Goal: Information Seeking & Learning: Learn about a topic

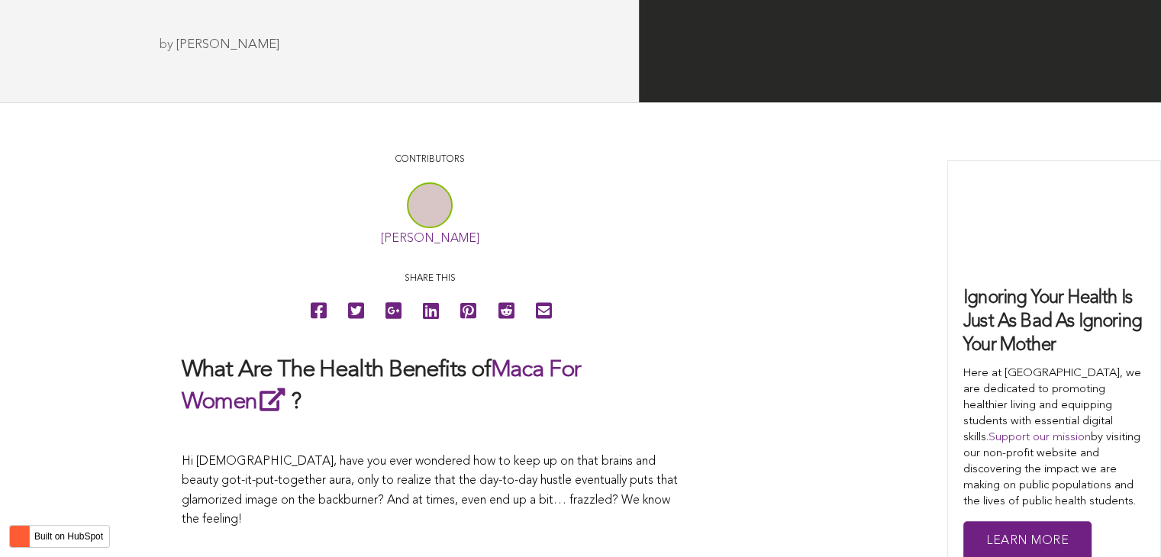
scroll to position [3565, 0]
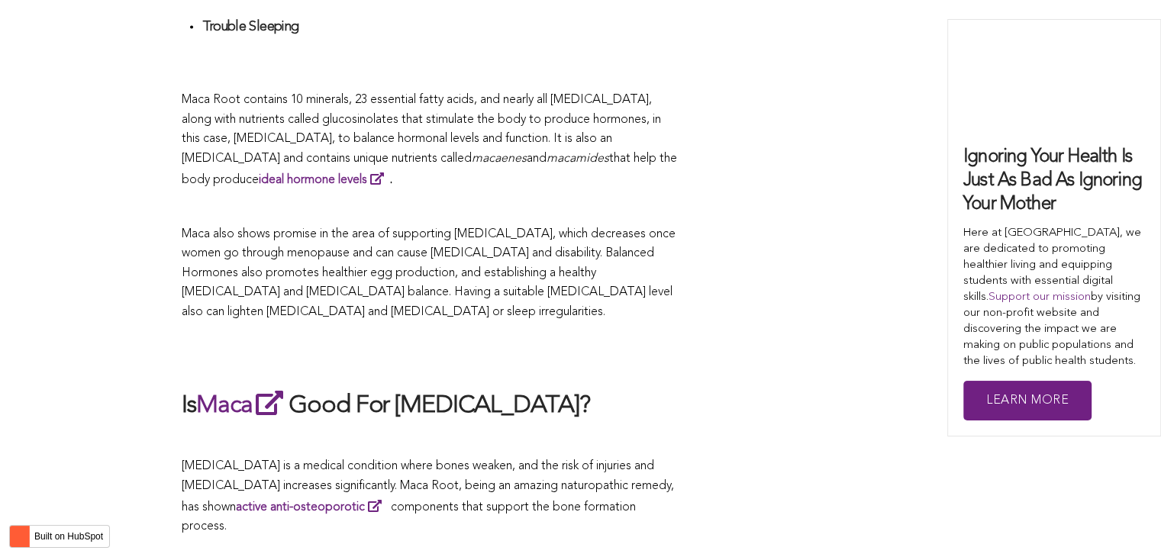
click at [498, 279] on p "Maca also shows promise in the area of supporting [MEDICAL_DATA], which decreas…" at bounding box center [430, 274] width 496 height 98
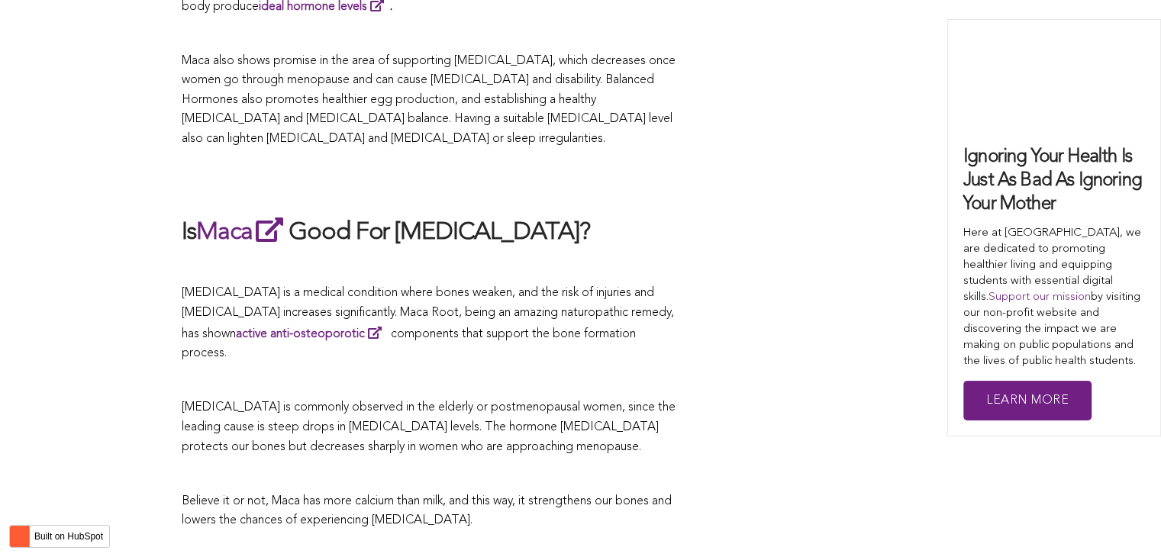
scroll to position [2267, 0]
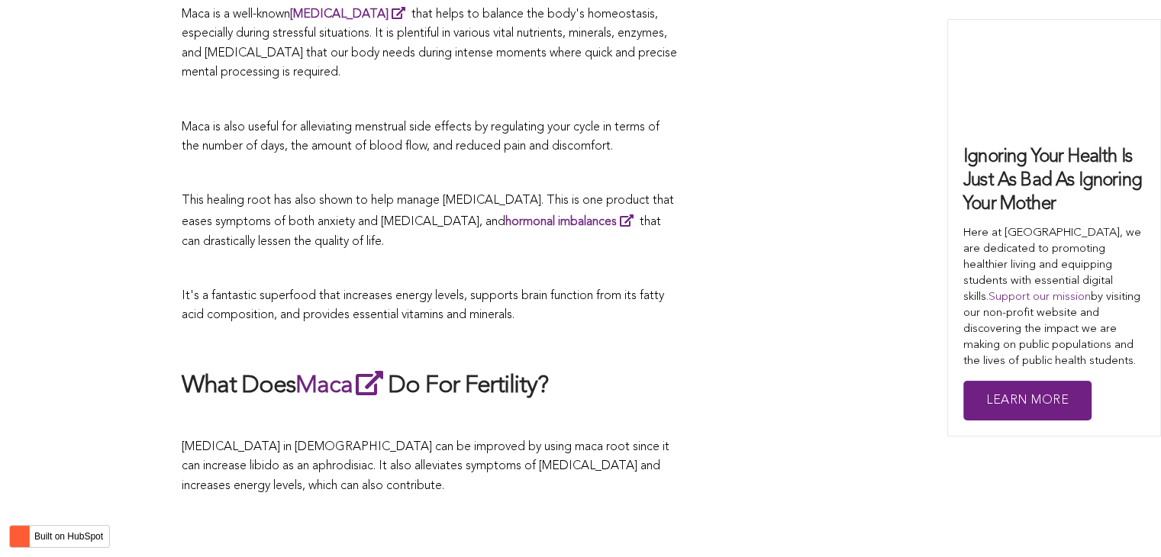
click at [601, 290] on span "It's a fantastic superfood that increases energy levels, supports brain functio…" at bounding box center [423, 306] width 482 height 32
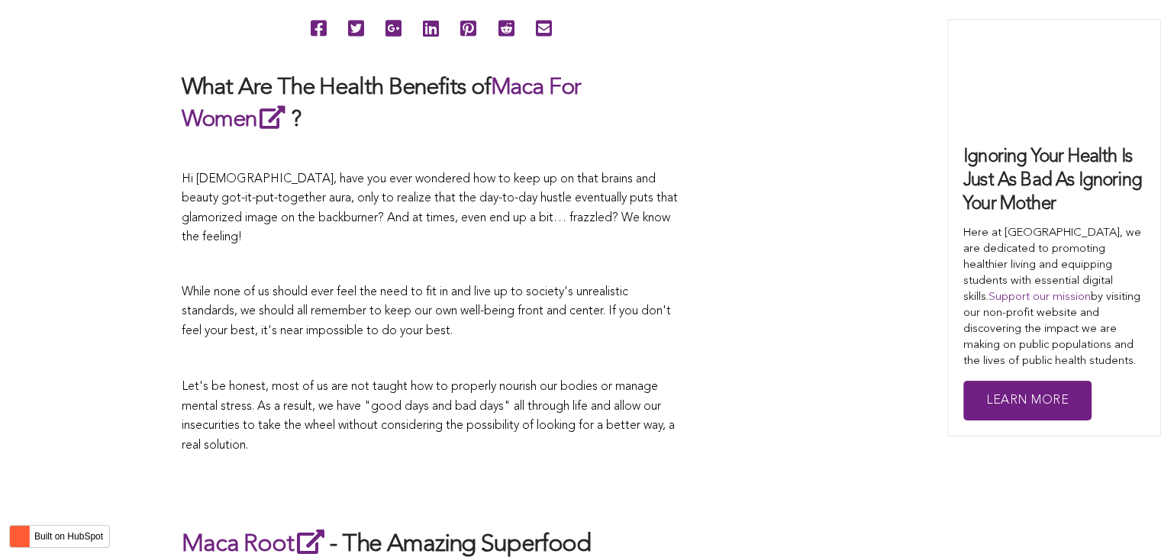
scroll to position [4783, 0]
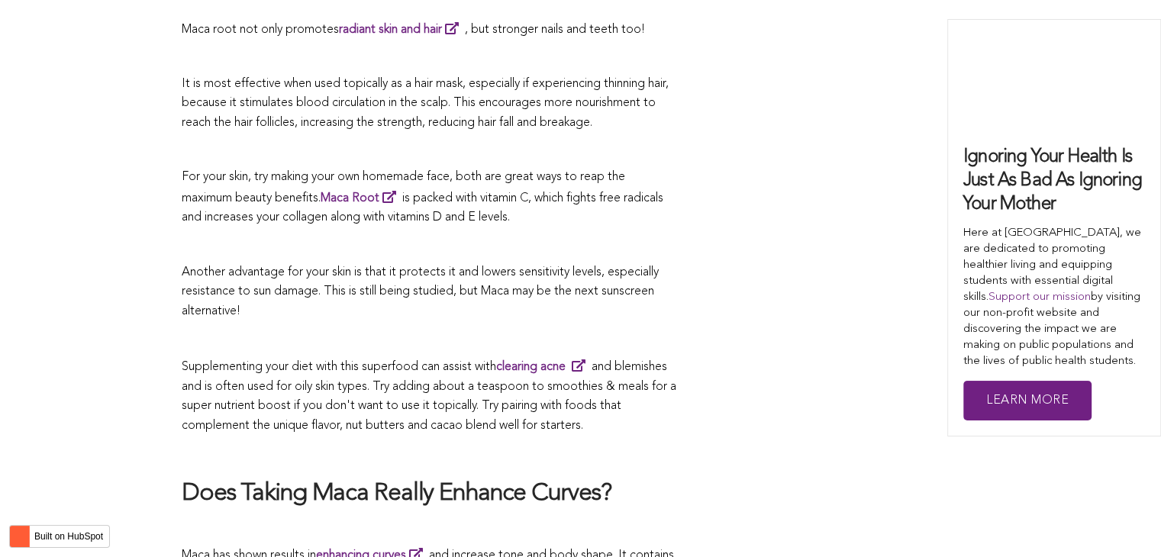
click at [387, 329] on p at bounding box center [430, 339] width 496 height 20
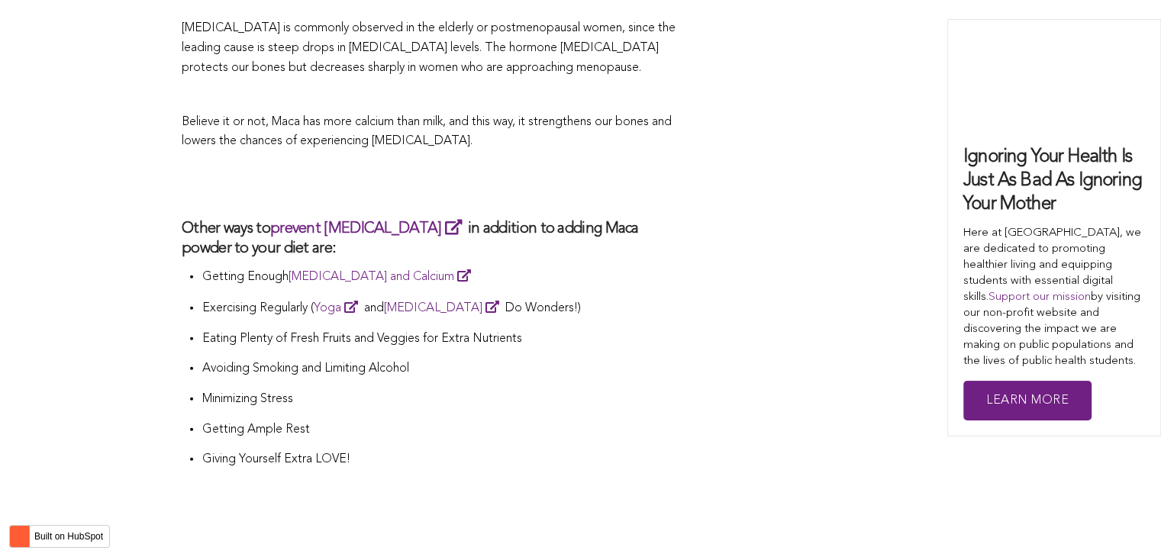
click at [606, 298] on li "Exercising Regularly ( Yoga and [MEDICAL_DATA] Do Wonders!)" at bounding box center [439, 314] width 476 height 32
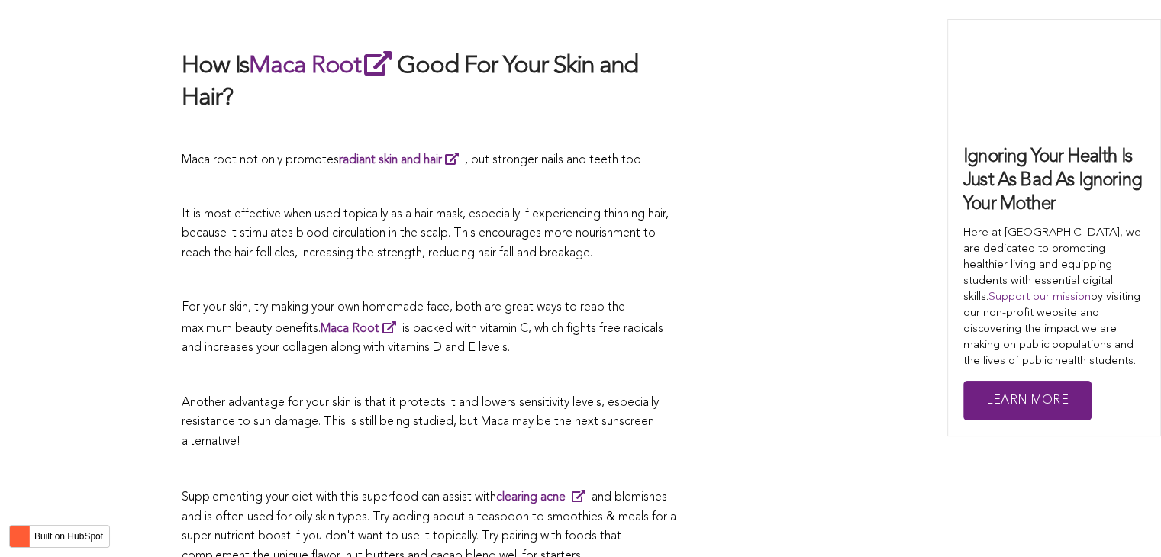
scroll to position [4729, 0]
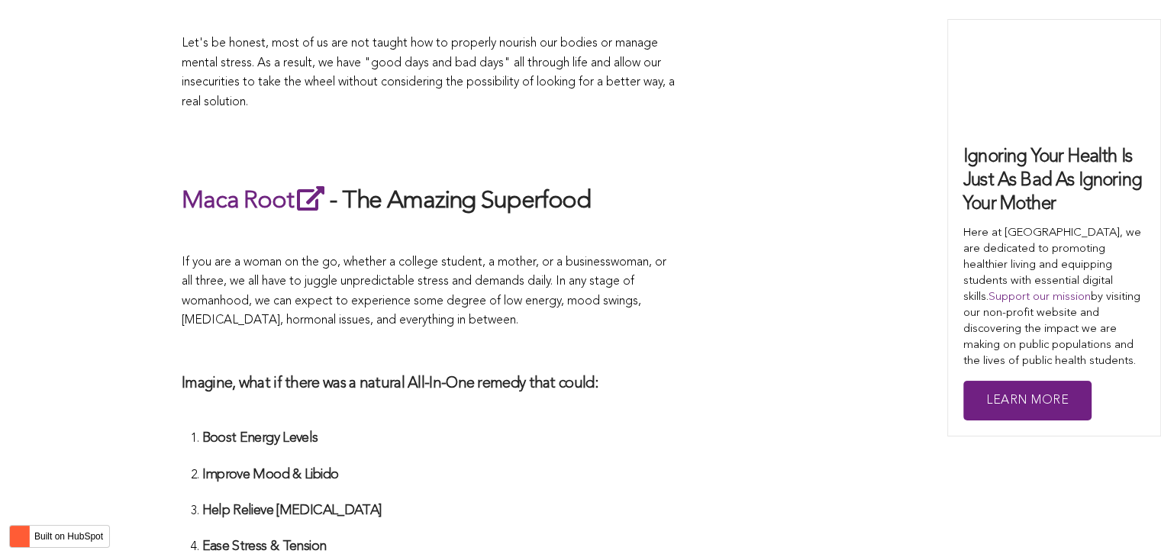
scroll to position [3437, 0]
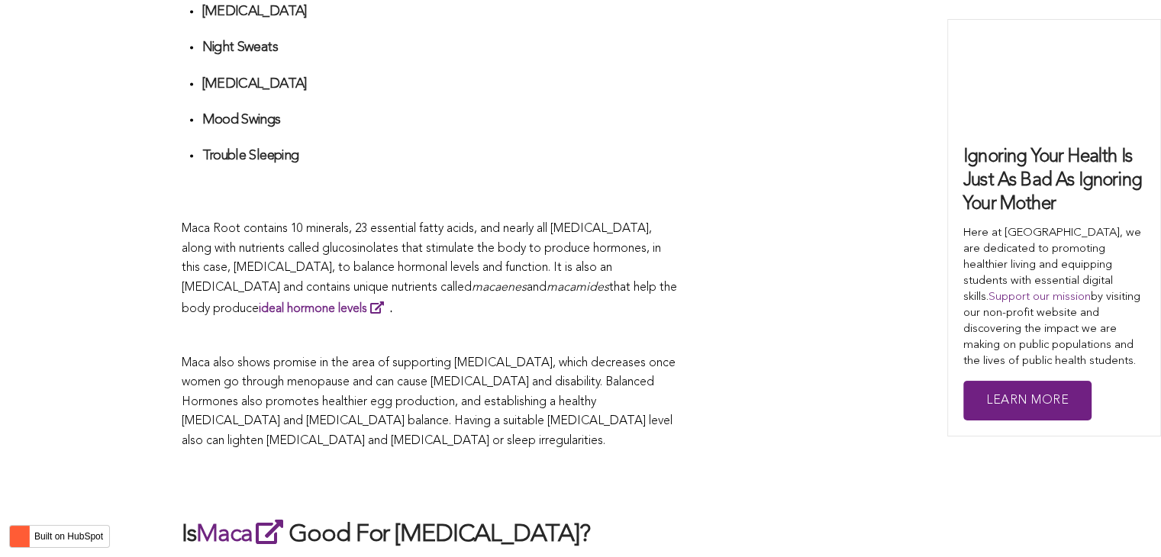
click at [441, 279] on p "Maca Root contains 10 minerals, 23 essential fatty acids, and nearly all [MEDIC…" at bounding box center [430, 269] width 496 height 99
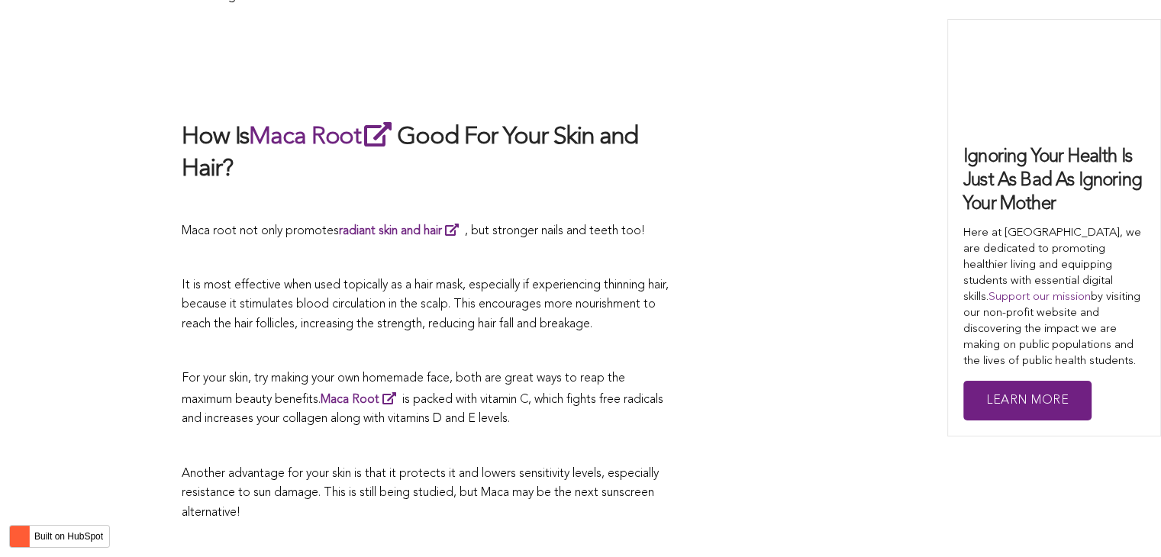
scroll to position [2860, 0]
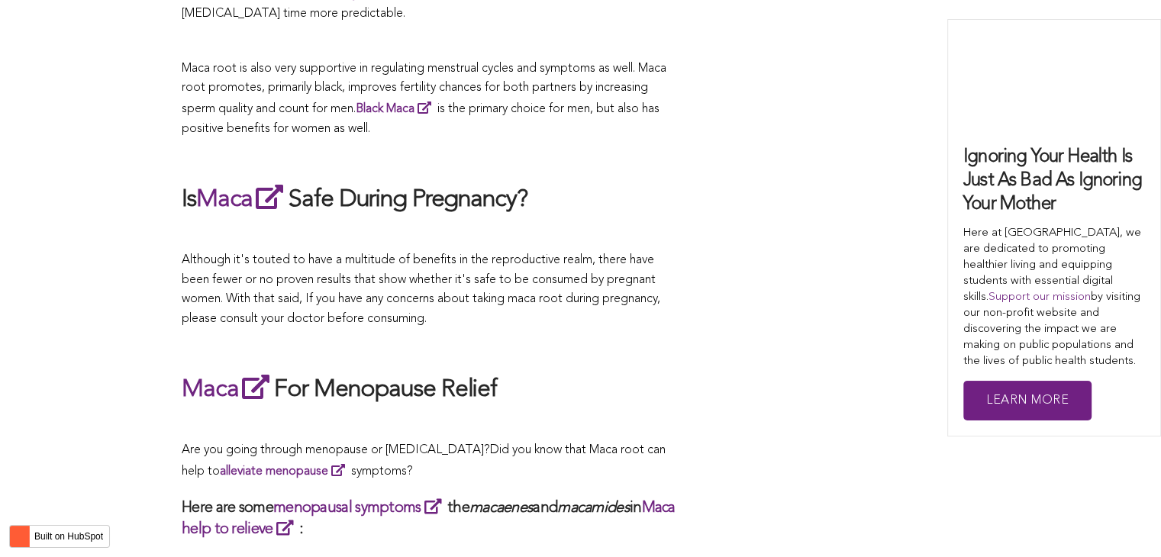
click at [401, 279] on span "Although it's touted to have a multitude of benefits in the reproductive realm,…" at bounding box center [421, 288] width 479 height 71
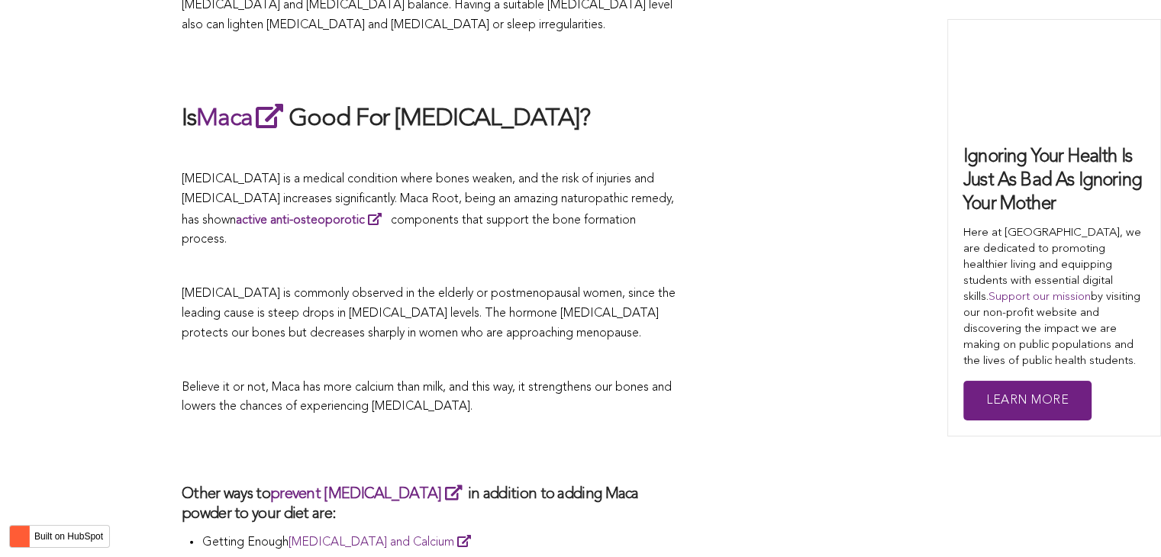
scroll to position [3929, 0]
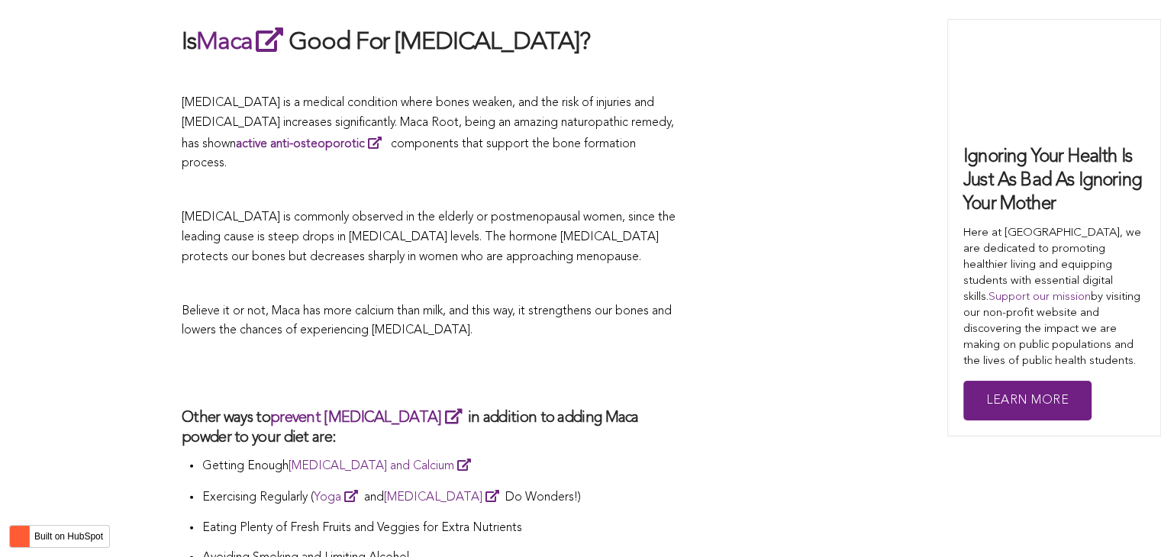
click at [398, 549] on li "Avoiding Smoking and Limiting Alcohol" at bounding box center [439, 564] width 476 height 31
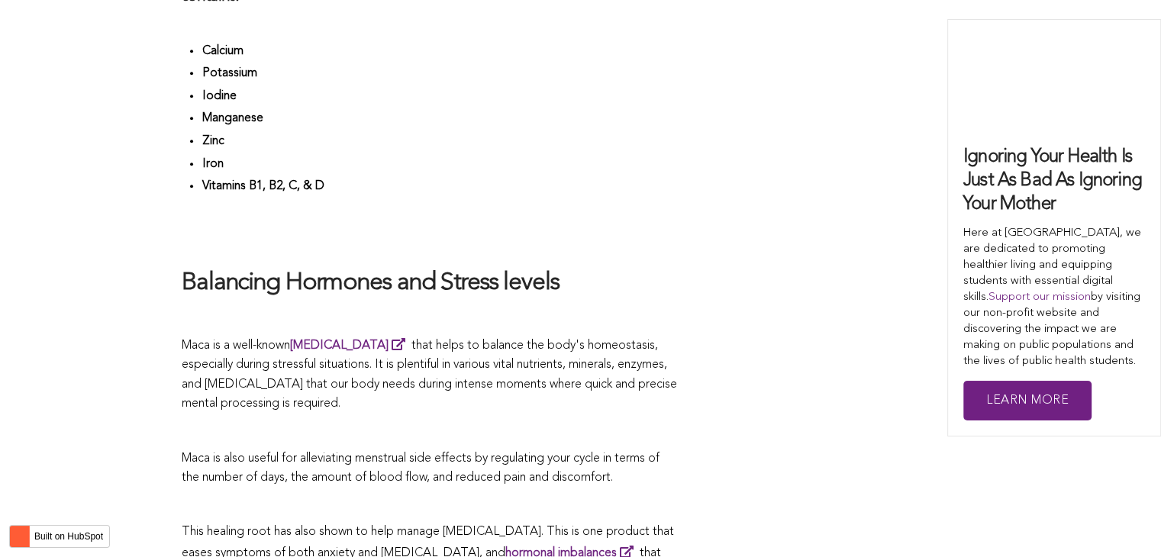
click at [611, 279] on h2 "Balancing Hormones and Stress levels" at bounding box center [430, 284] width 496 height 32
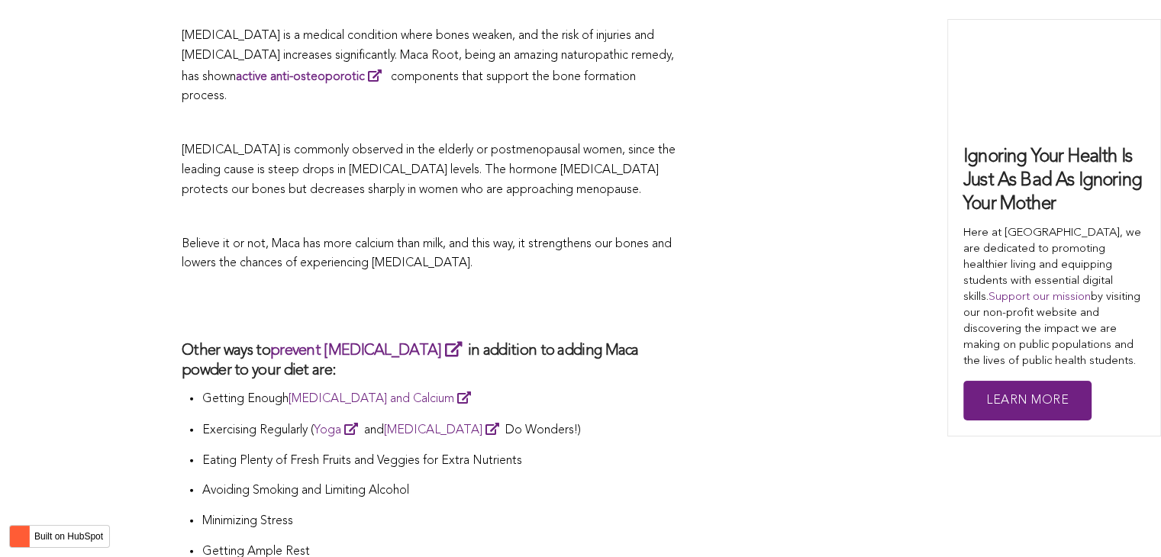
scroll to position [4072, 0]
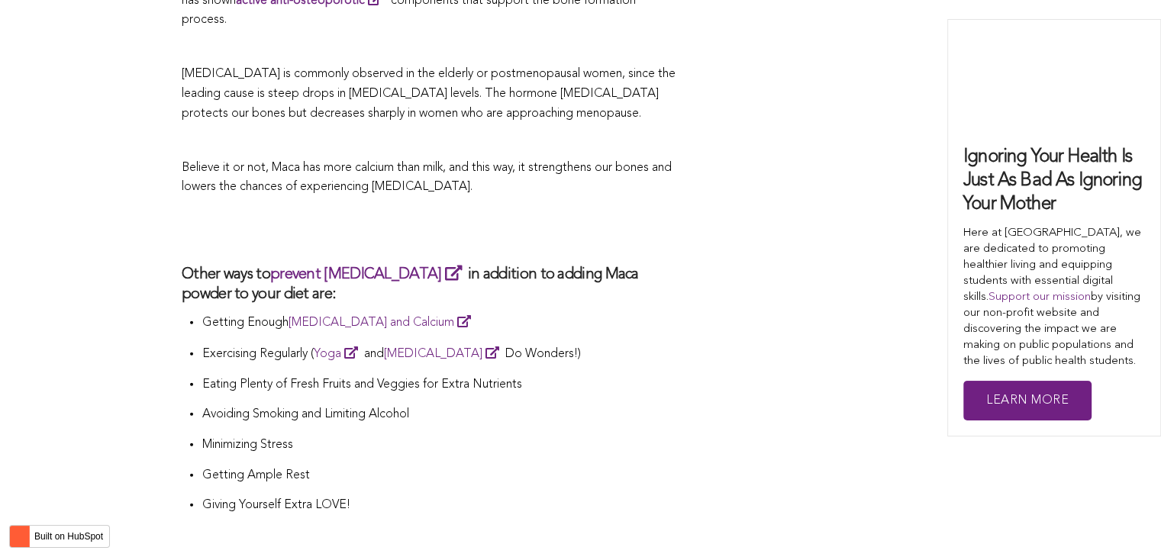
click at [356, 312] on li "Getting Enough [MEDICAL_DATA] and Calcium" at bounding box center [439, 328] width 476 height 32
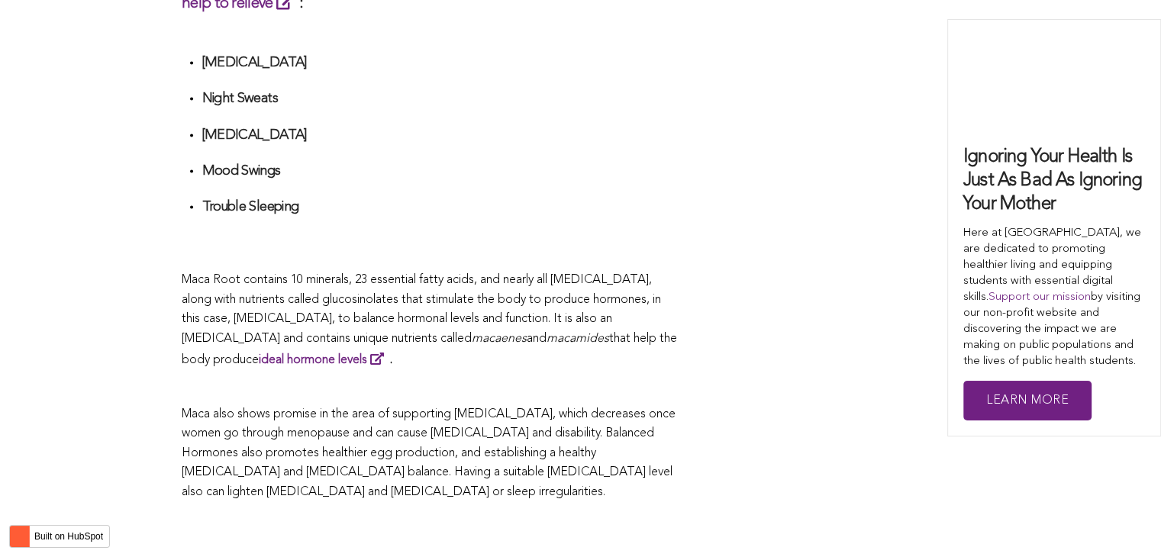
scroll to position [3309, 0]
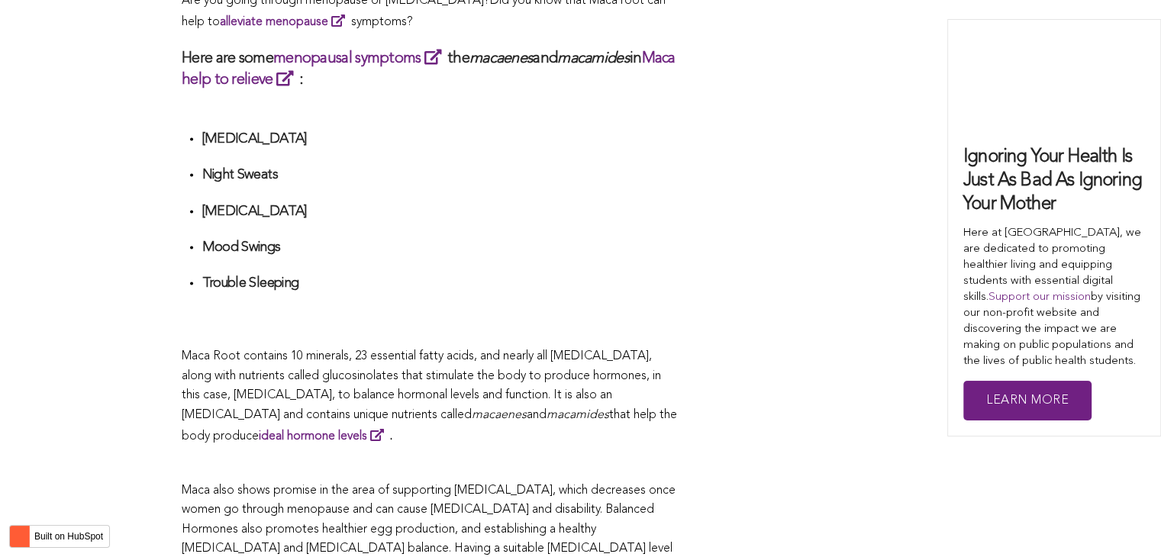
click at [616, 454] on p at bounding box center [430, 464] width 496 height 20
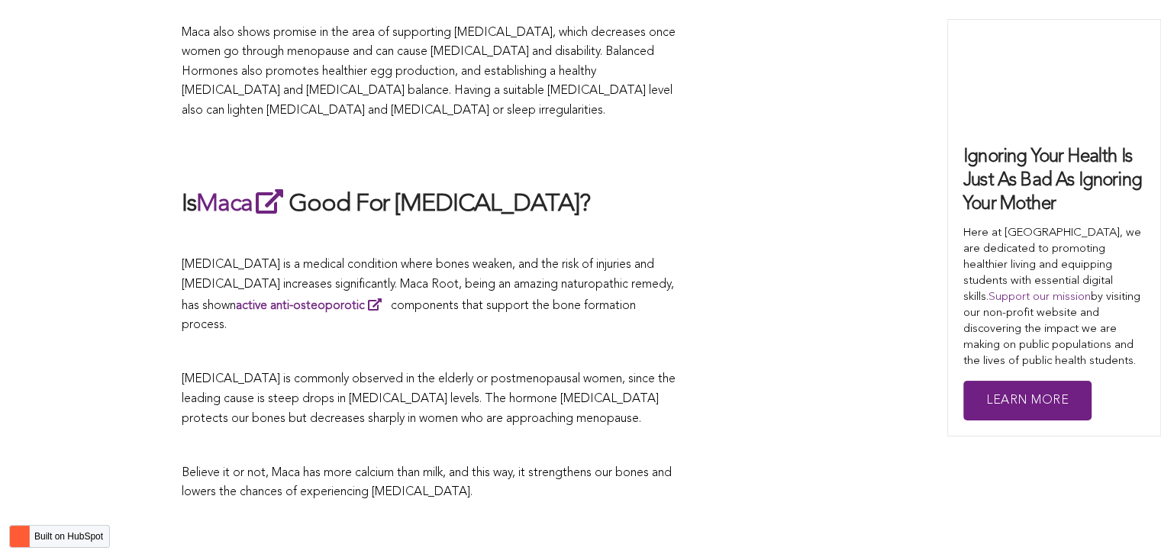
scroll to position [3843, 0]
